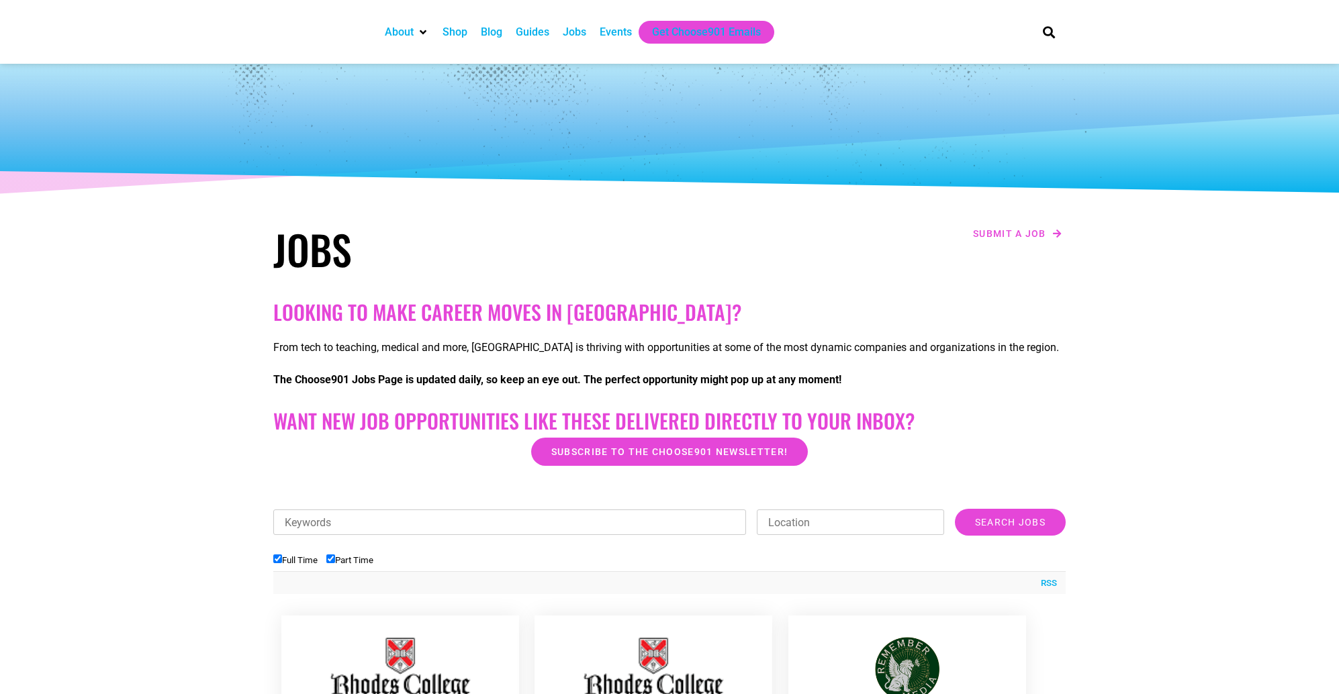
select select
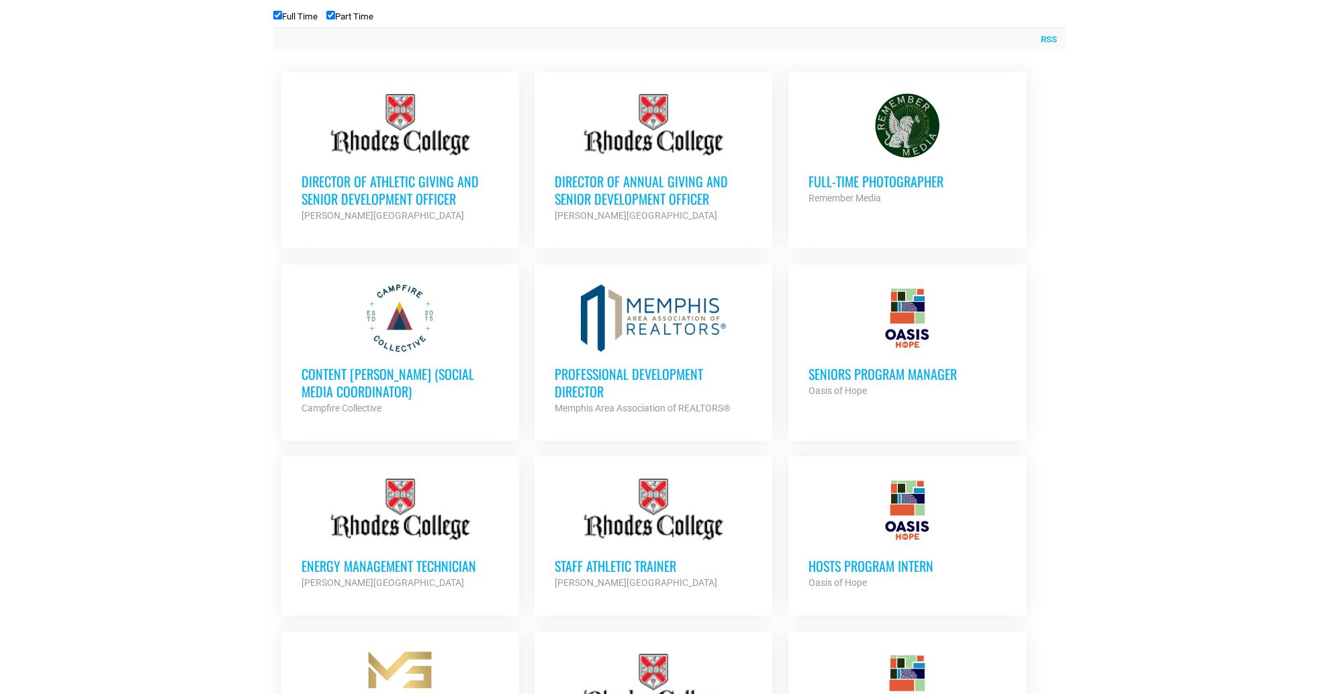
scroll to position [477, 0]
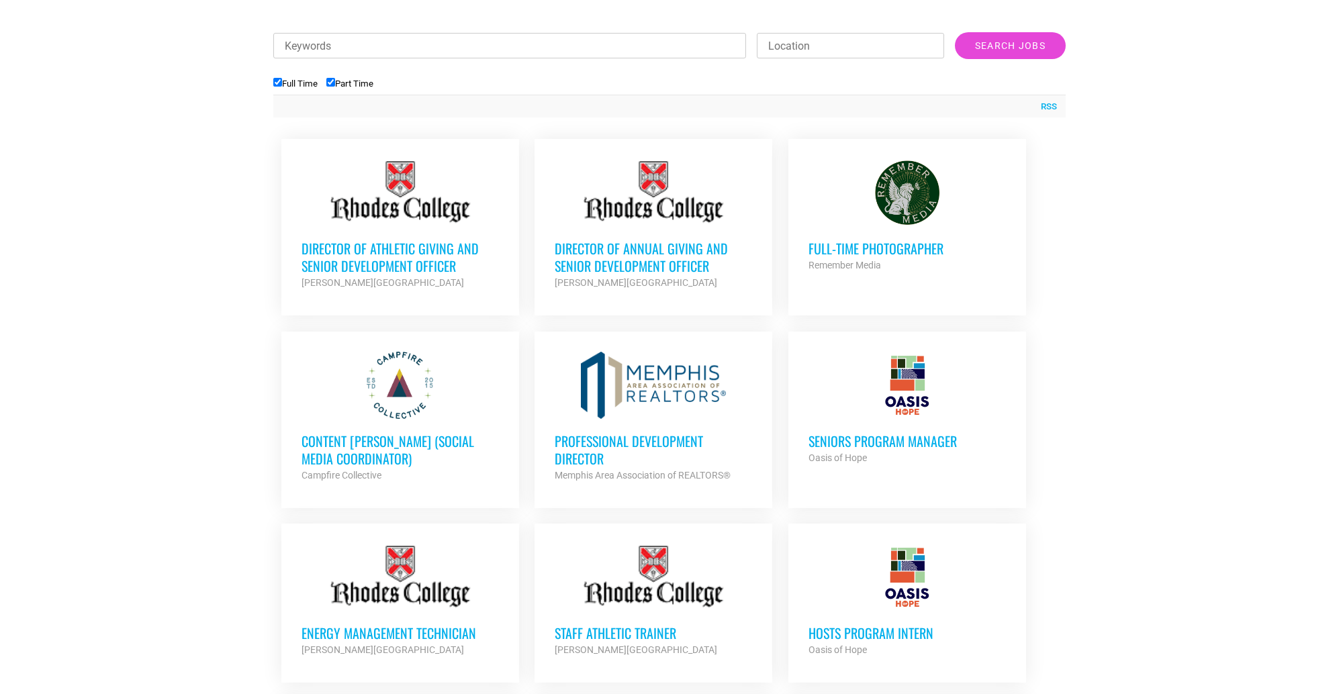
click at [765, 384] on link "Professional Development Director Memphis Area Association of REALTORS® Partner…" at bounding box center [653, 418] width 238 height 172
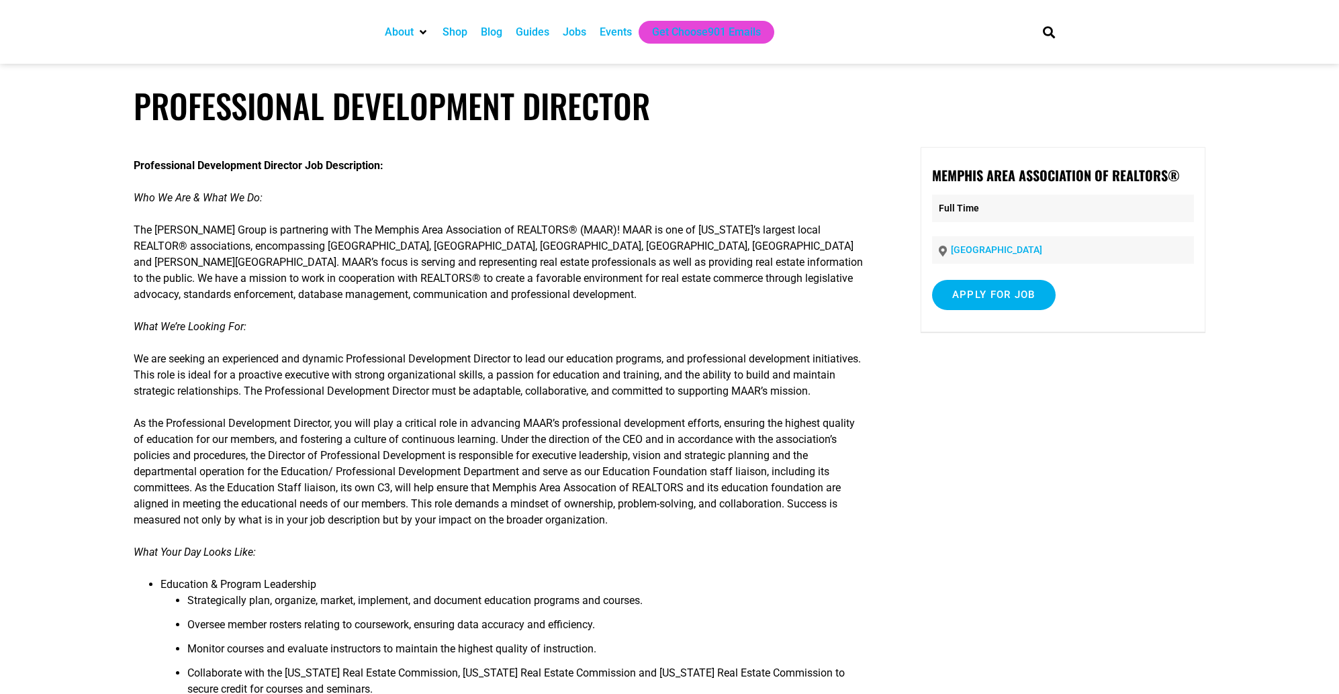
click at [463, 28] on div "Shop" at bounding box center [454, 32] width 25 height 16
